Goal: Task Accomplishment & Management: Use online tool/utility

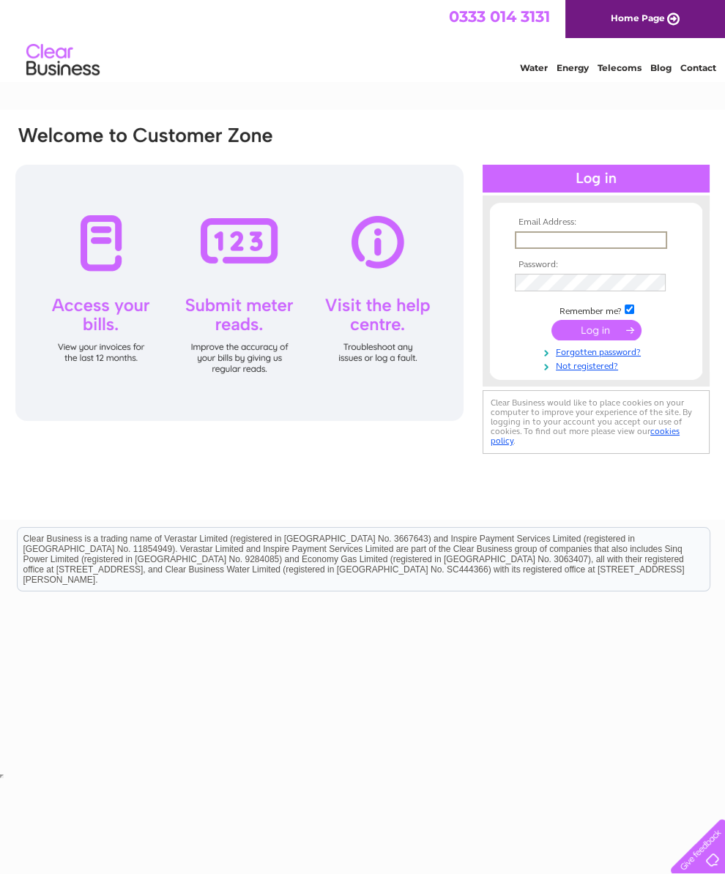
click at [594, 244] on input "text" at bounding box center [591, 240] width 152 height 18
type input "heggie455@btinternet.com"
click at [596, 335] on input "submit" at bounding box center [596, 328] width 90 height 20
click at [602, 339] on input "submit" at bounding box center [596, 328] width 90 height 20
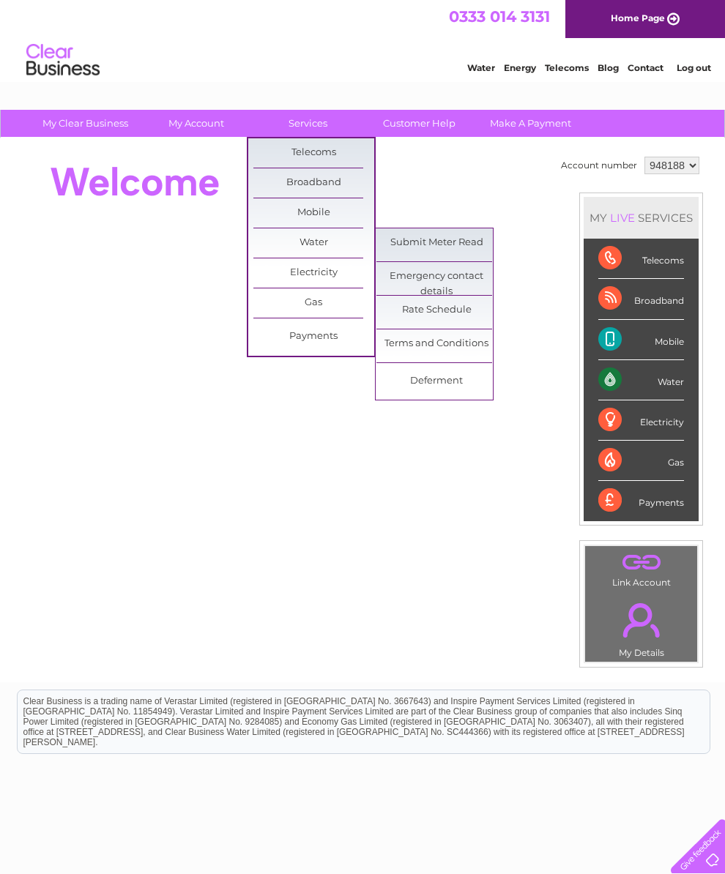
click at [471, 245] on link "Submit Meter Read" at bounding box center [436, 242] width 121 height 29
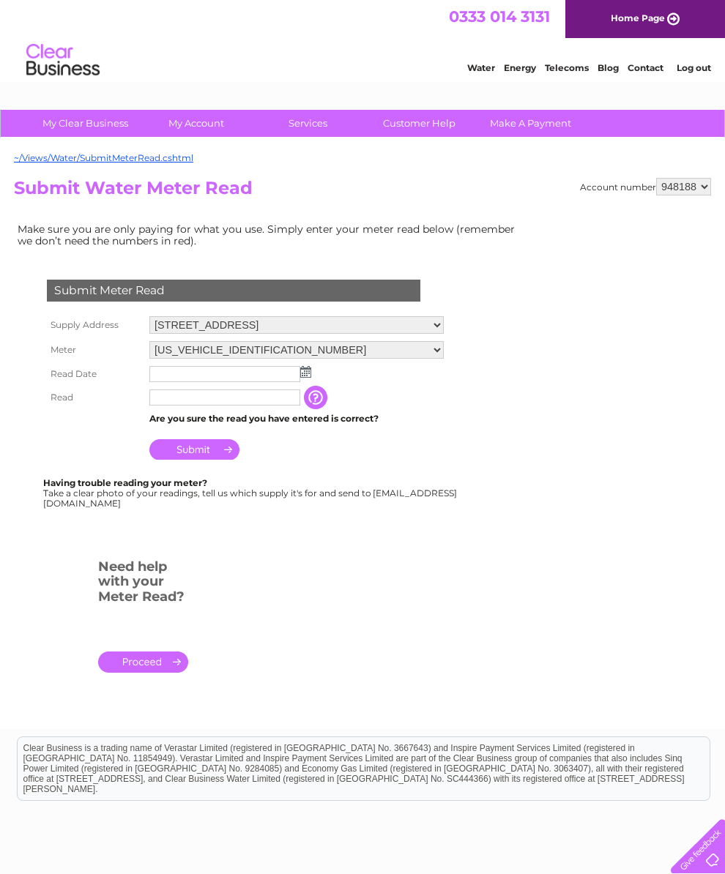
click at [310, 375] on img at bounding box center [305, 372] width 11 height 12
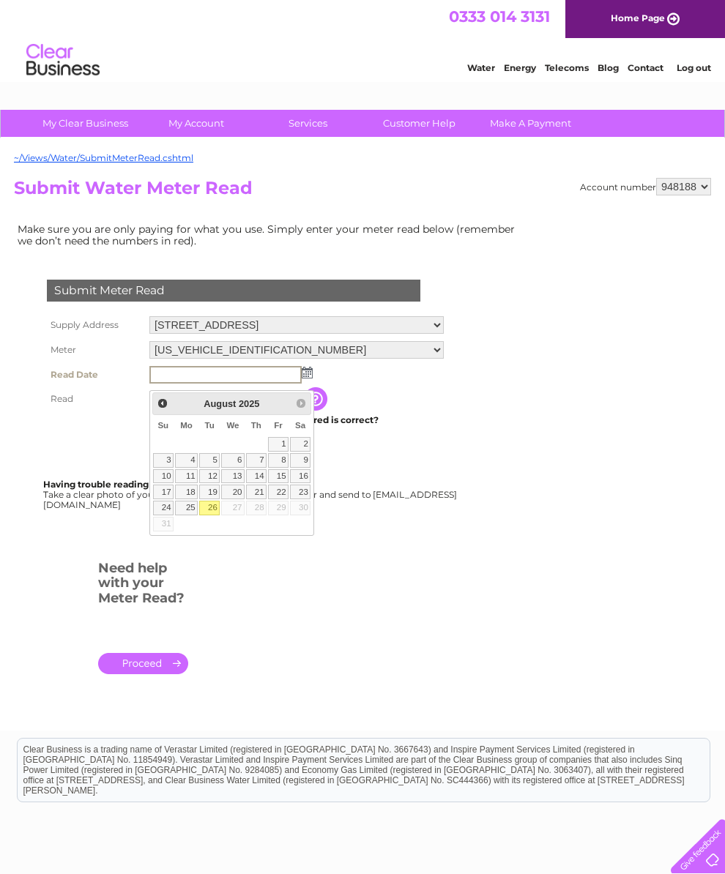
click at [217, 510] on link "26" at bounding box center [209, 508] width 20 height 15
type input "2025/08/26"
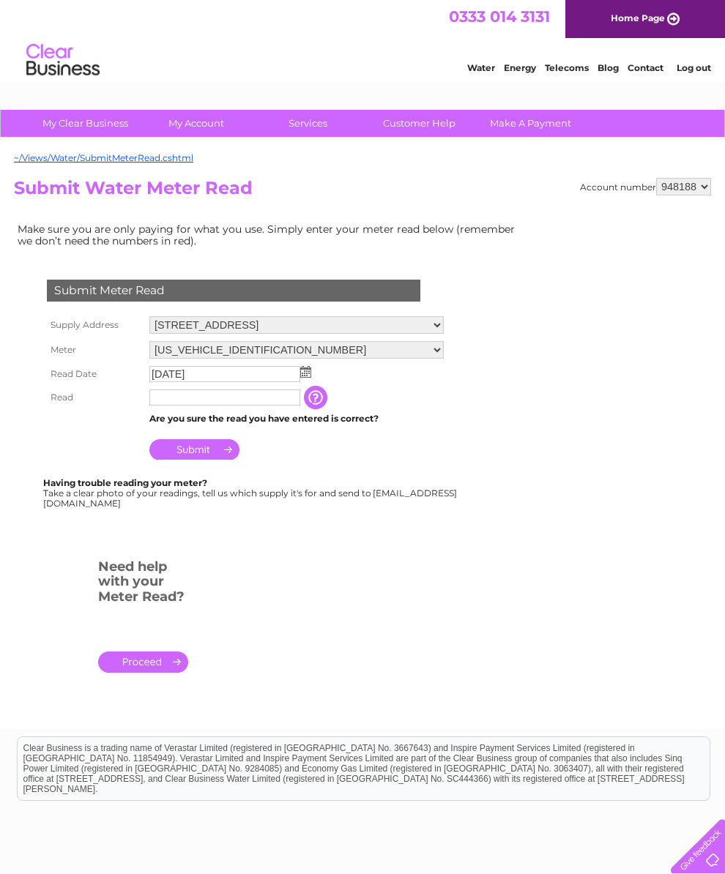
click at [194, 406] on input "text" at bounding box center [224, 397] width 151 height 16
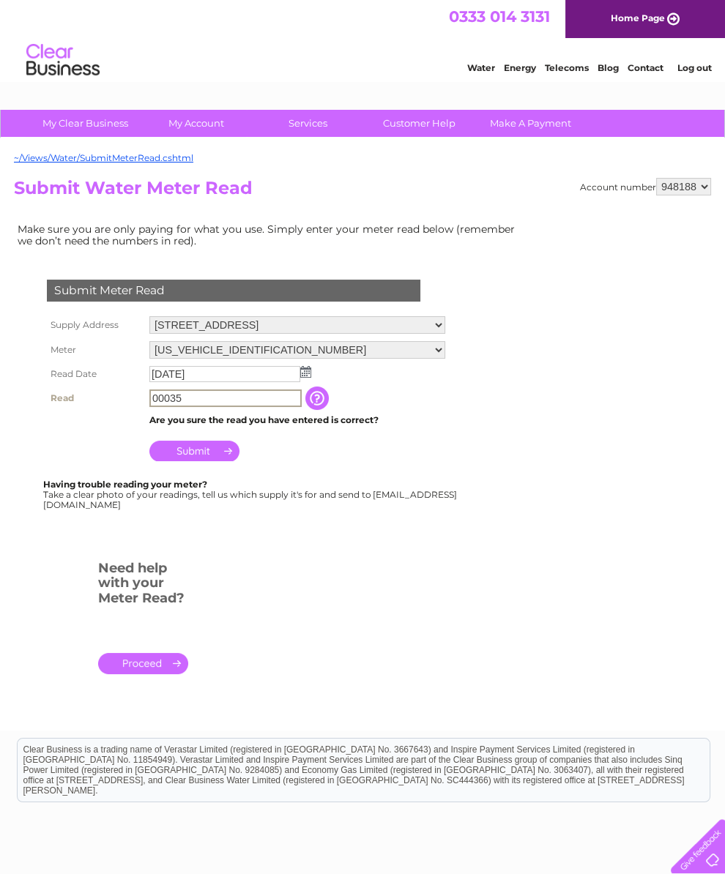
type input "00035"
click at [216, 461] on input "Submit" at bounding box center [194, 451] width 90 height 20
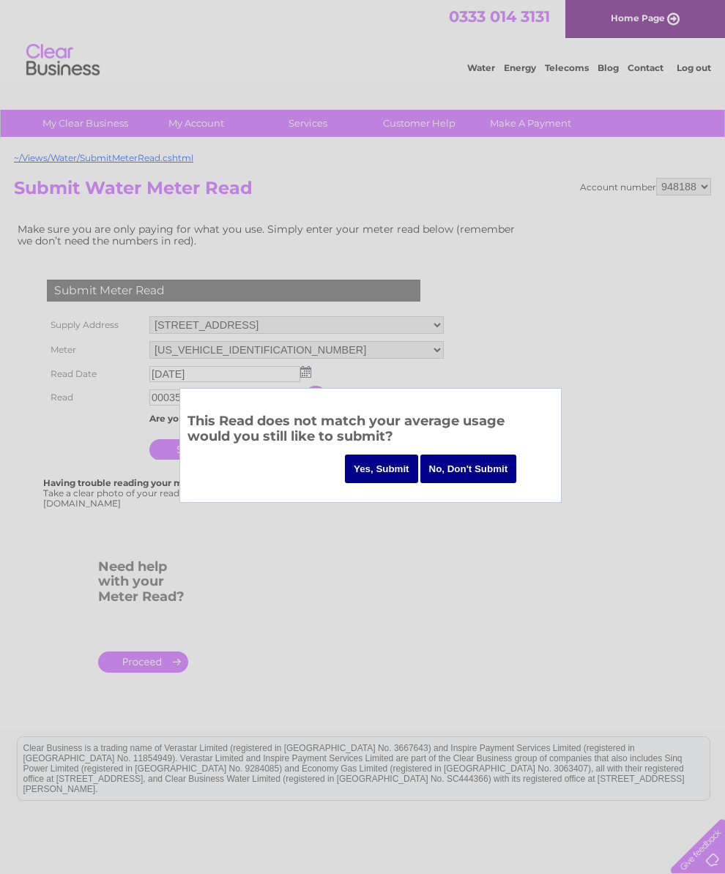
click at [380, 472] on input "Yes, Submit" at bounding box center [381, 469] width 73 height 29
